Goal: Information Seeking & Learning: Learn about a topic

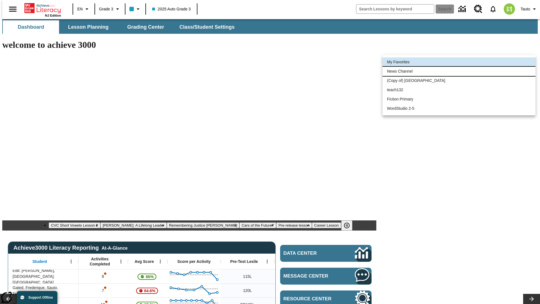
click at [459, 71] on li "News Channel" at bounding box center [459, 71] width 153 height 9
type input "120"
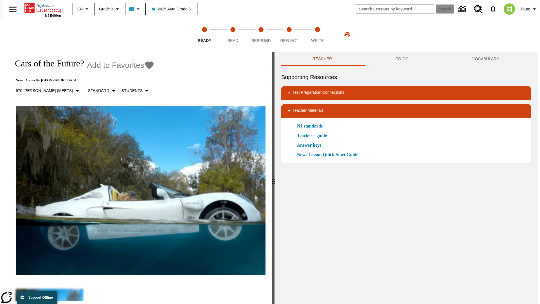
click at [145, 65] on icon "Add to Favorites - Cars of the Future?" at bounding box center [149, 65] width 8 height 8
